Goal: Task Accomplishment & Management: Manage account settings

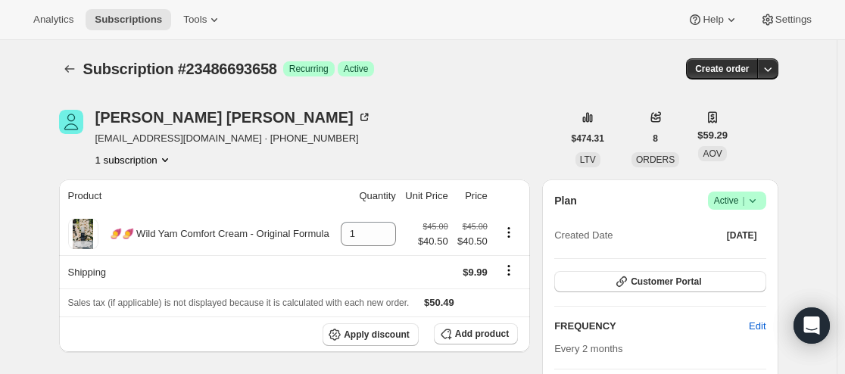
click at [738, 200] on span "Active |" at bounding box center [737, 200] width 46 height 15
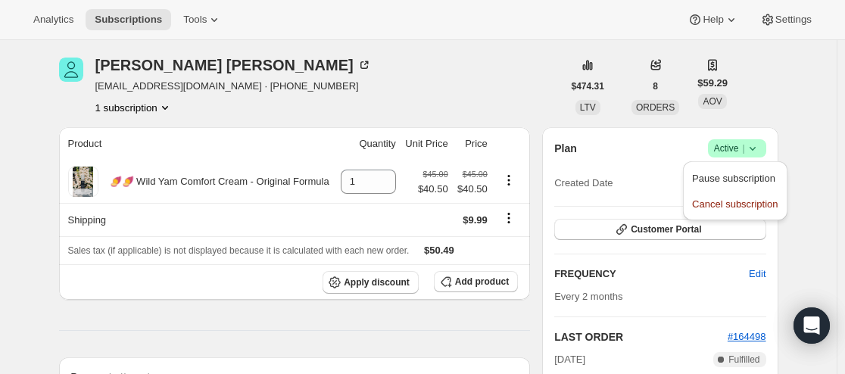
scroll to position [76, 0]
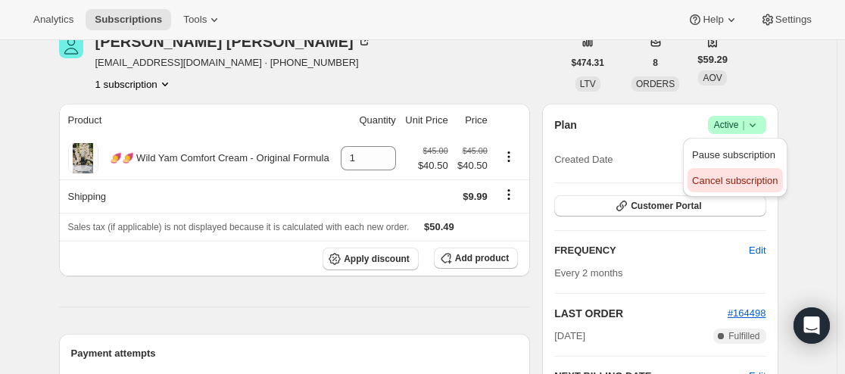
click at [739, 188] on button "Cancel subscription" at bounding box center [734, 180] width 95 height 24
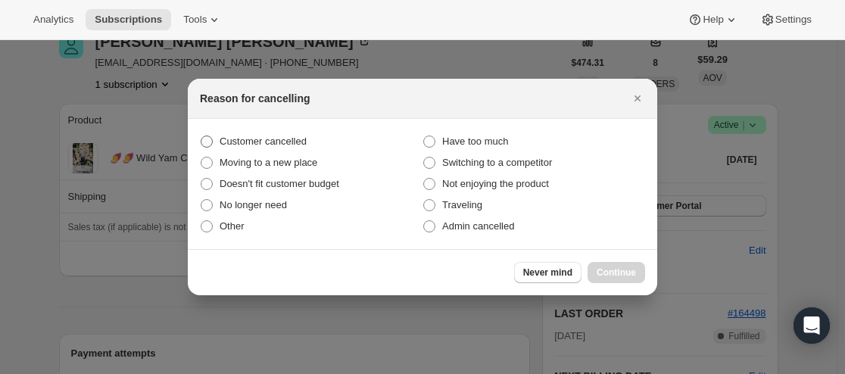
click at [201, 140] on span ":rbk:" at bounding box center [207, 141] width 12 height 12
click at [201, 136] on input "Customer cancelled" at bounding box center [201, 135] width 1 height 1
radio input "true"
click at [206, 140] on span ":rbk:" at bounding box center [207, 141] width 12 height 12
click at [201, 136] on input "Customer cancelled" at bounding box center [201, 135] width 1 height 1
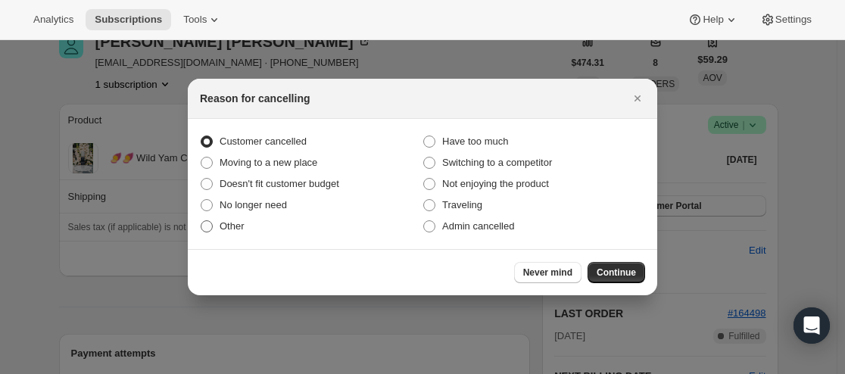
click at [207, 223] on span ":rbk:" at bounding box center [207, 226] width 12 height 12
click at [201, 221] on input "Other" at bounding box center [201, 220] width 1 height 1
radio input "true"
radio input "false"
click at [506, 144] on span "Have too much" at bounding box center [475, 140] width 66 height 11
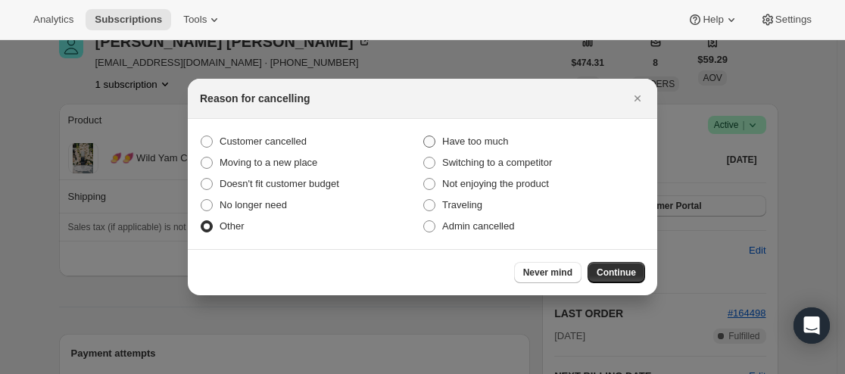
click at [424, 136] on input "Have too much" at bounding box center [423, 135] width 1 height 1
radio input "true"
radio input "false"
click at [602, 276] on span "Continue" at bounding box center [615, 272] width 39 height 12
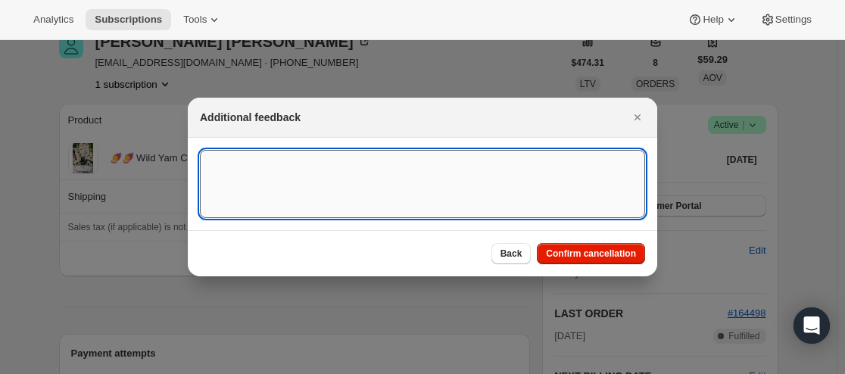
click at [293, 175] on textarea ":rbk:" at bounding box center [422, 184] width 445 height 68
paste textarea "[URL][DOMAIN_NAME]"
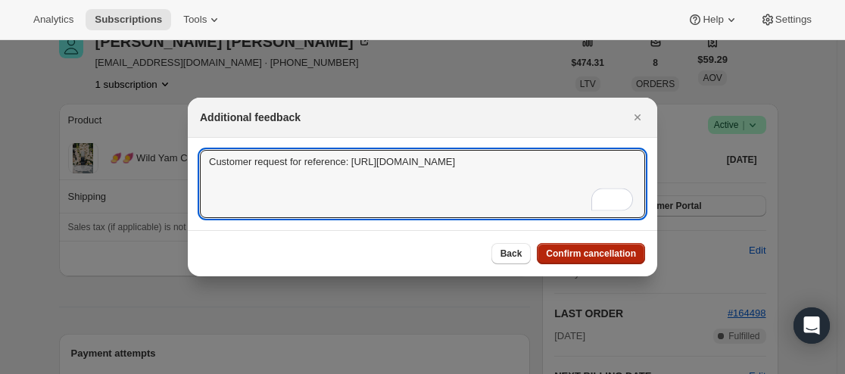
type textarea "Customer request for reference: [URL][DOMAIN_NAME]"
click at [549, 260] on button "Confirm cancellation" at bounding box center [591, 253] width 108 height 21
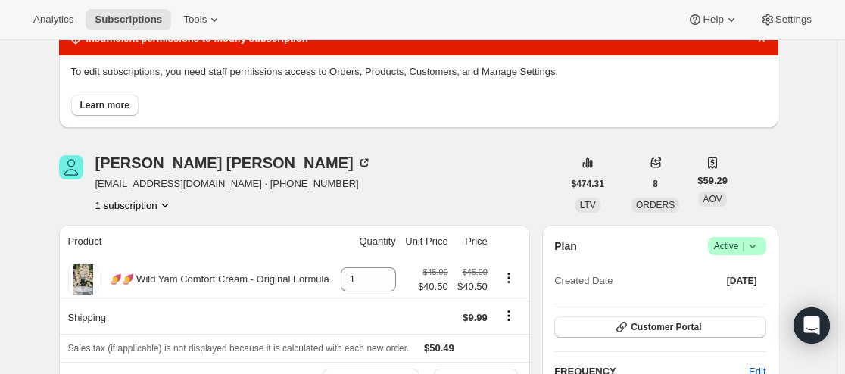
scroll to position [0, 0]
